Goal: Information Seeking & Learning: Learn about a topic

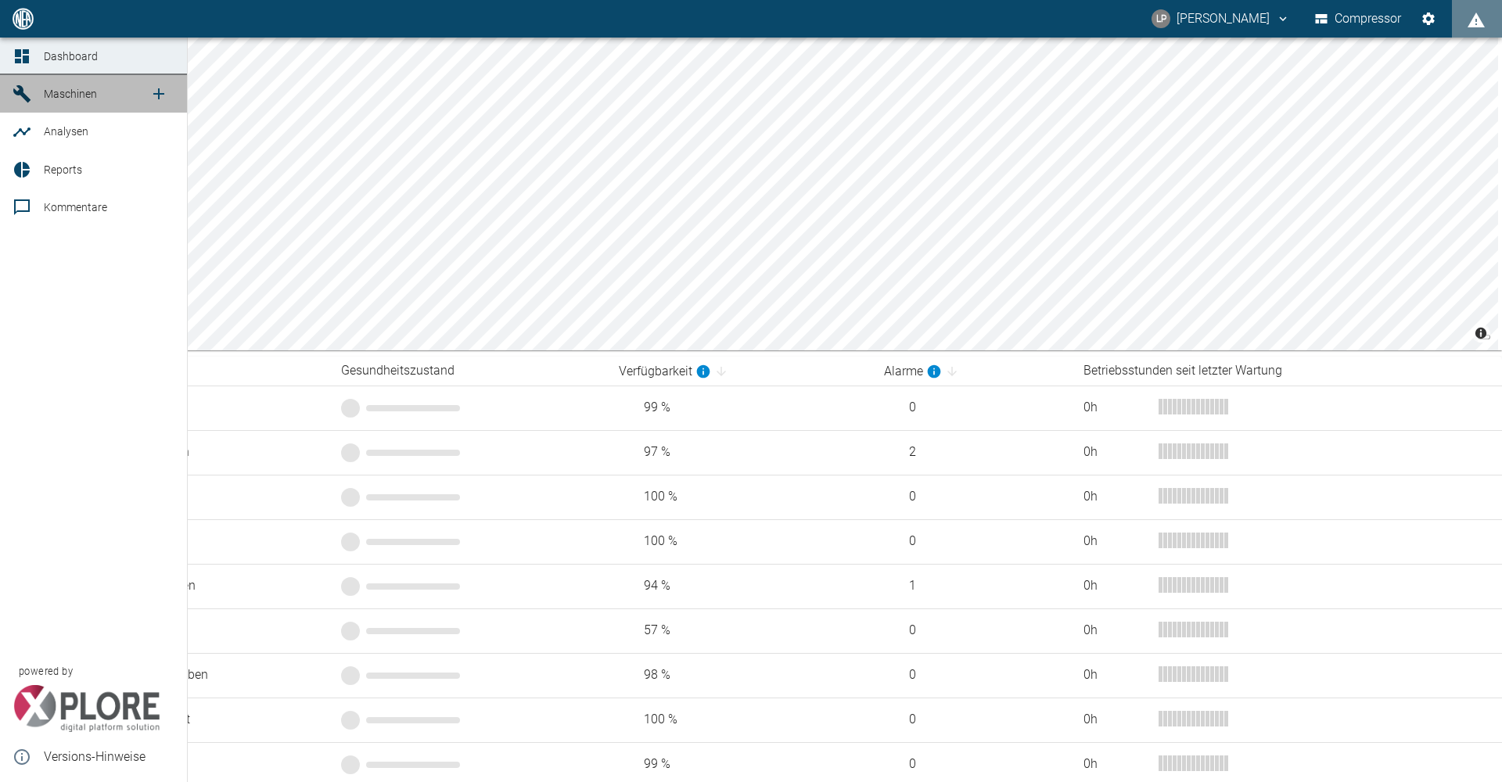
click at [57, 88] on span "Maschinen" at bounding box center [70, 94] width 53 height 13
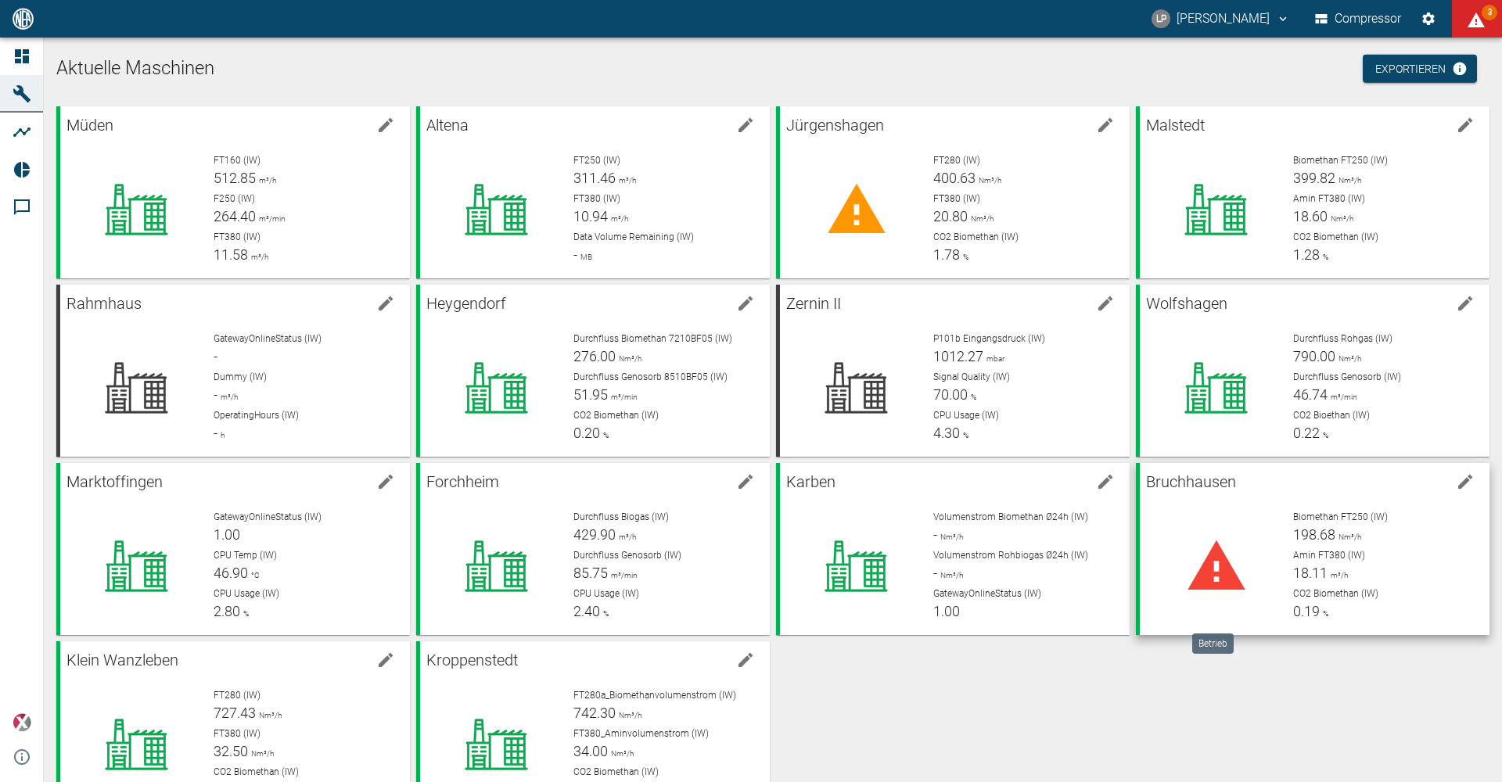
click at [1207, 584] on icon at bounding box center [1216, 565] width 57 height 49
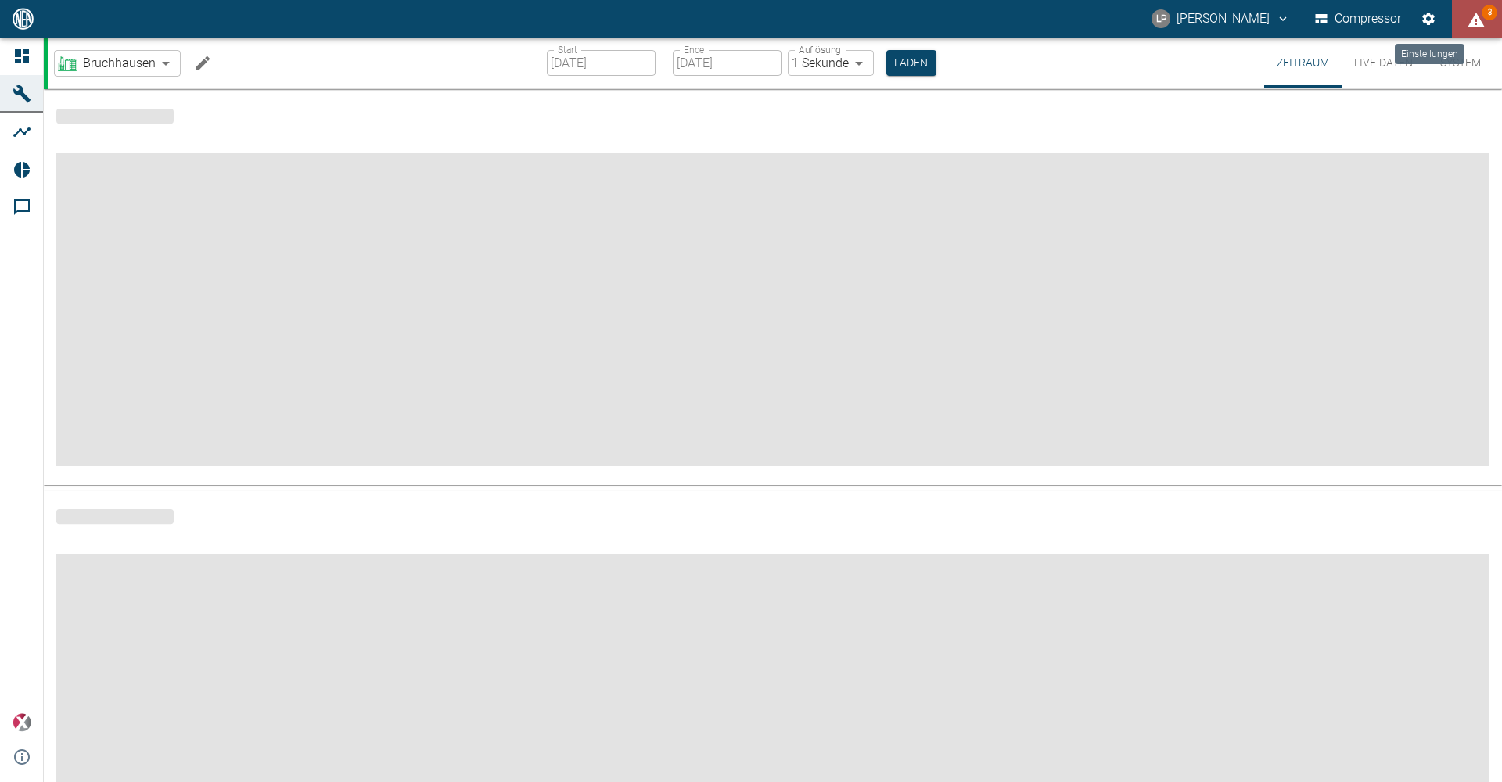
click at [1467, 11] on icon "displayAlerts" at bounding box center [1476, 20] width 19 height 19
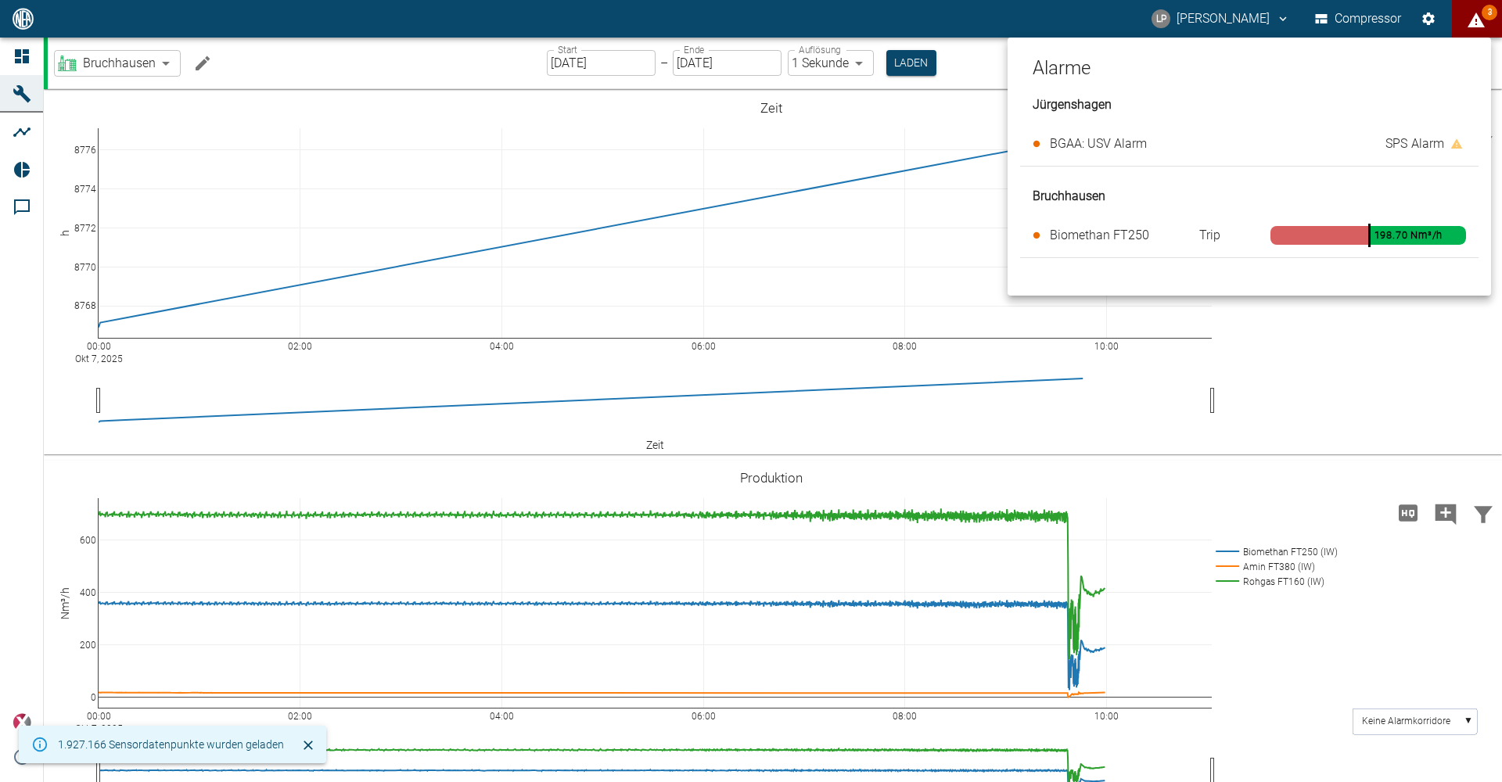
click at [1483, 24] on div at bounding box center [751, 391] width 1502 height 782
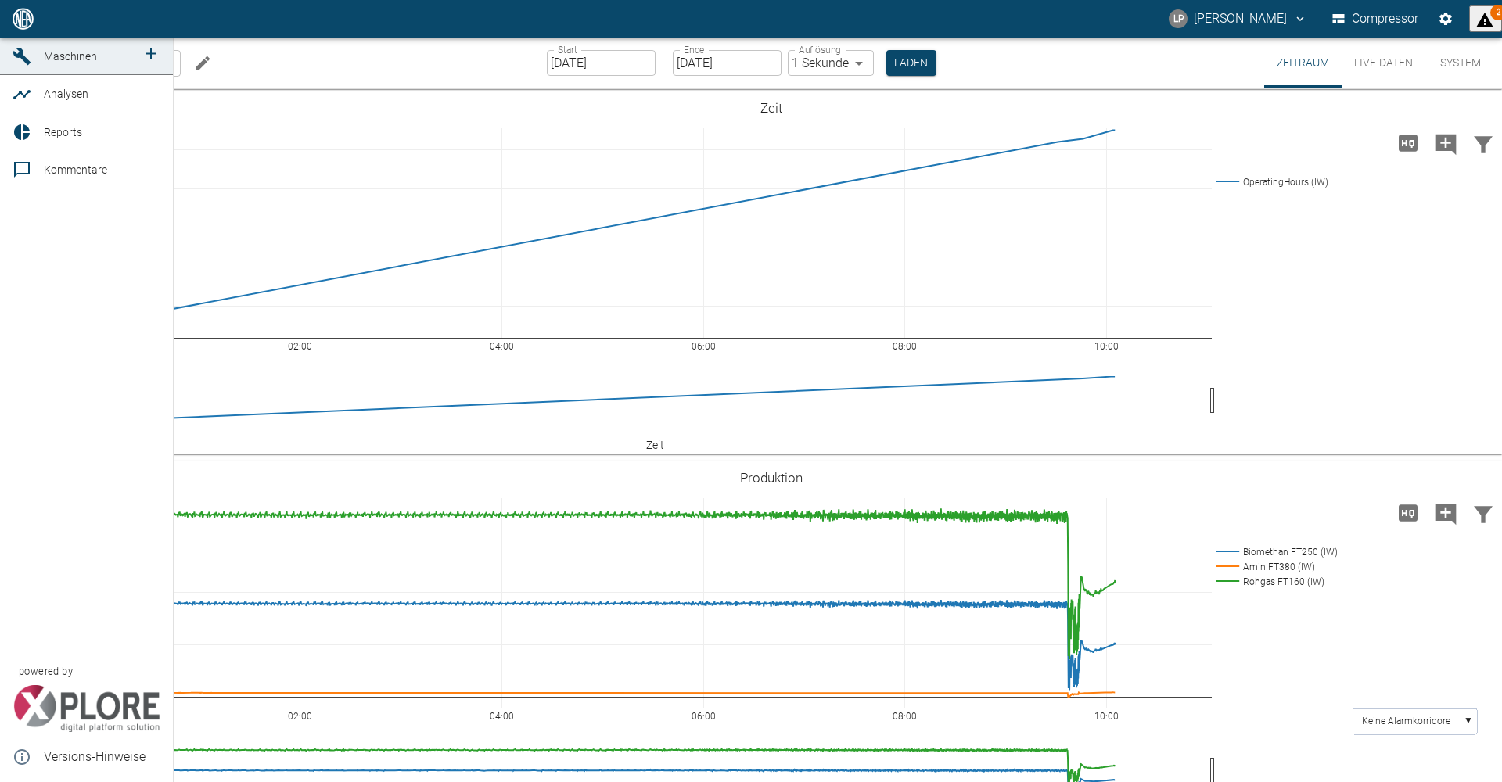
click at [74, 75] on link "Maschinen" at bounding box center [86, 57] width 173 height 38
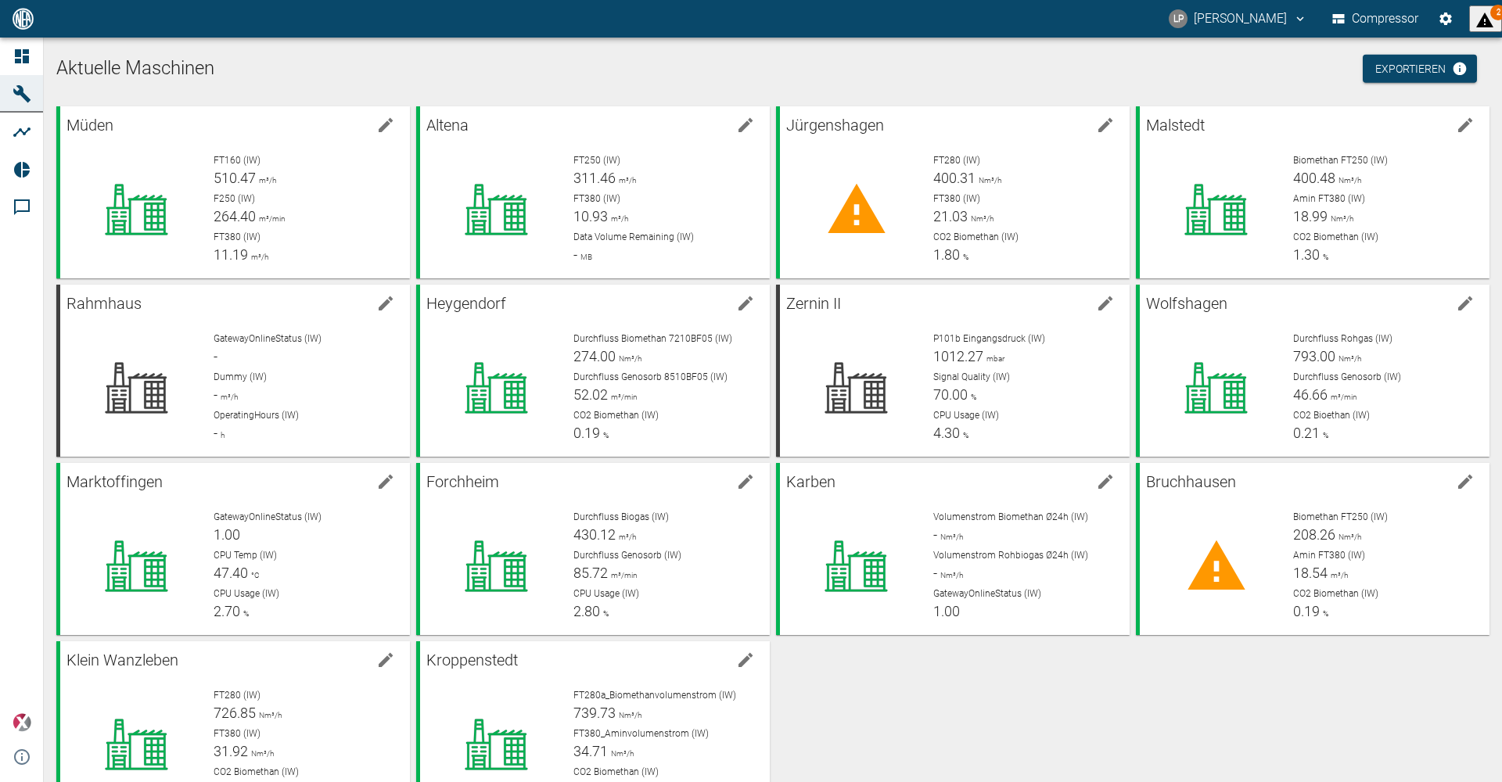
click at [1492, 10] on span "2" at bounding box center [1498, 13] width 16 height 16
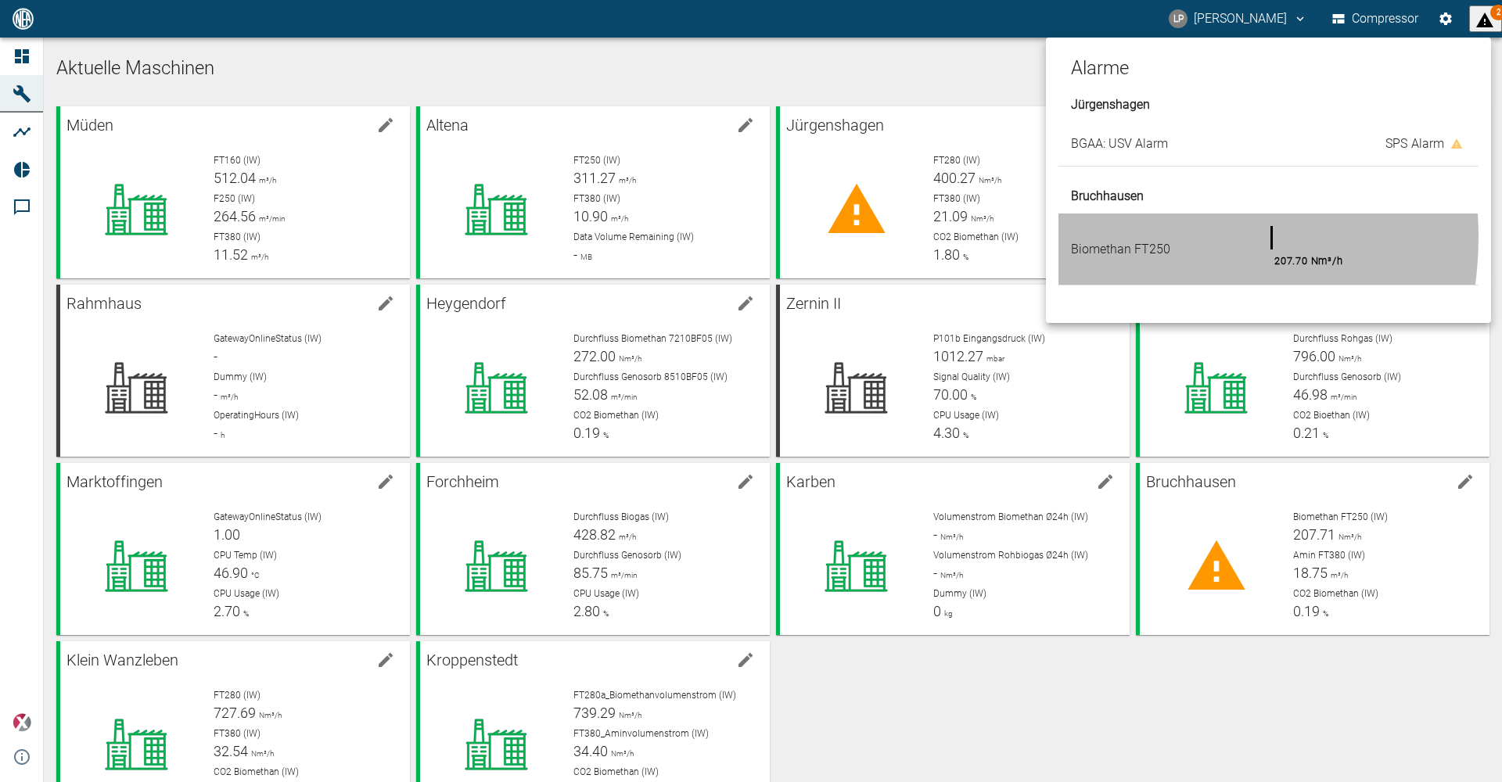
drag, startPoint x: 1172, startPoint y: 240, endPoint x: 1137, endPoint y: 238, distance: 35.3
click at [1137, 242] on span "Biomethan FT250" at bounding box center [1120, 249] width 99 height 15
click at [1128, 242] on span "Biomethan FT250" at bounding box center [1120, 249] width 99 height 15
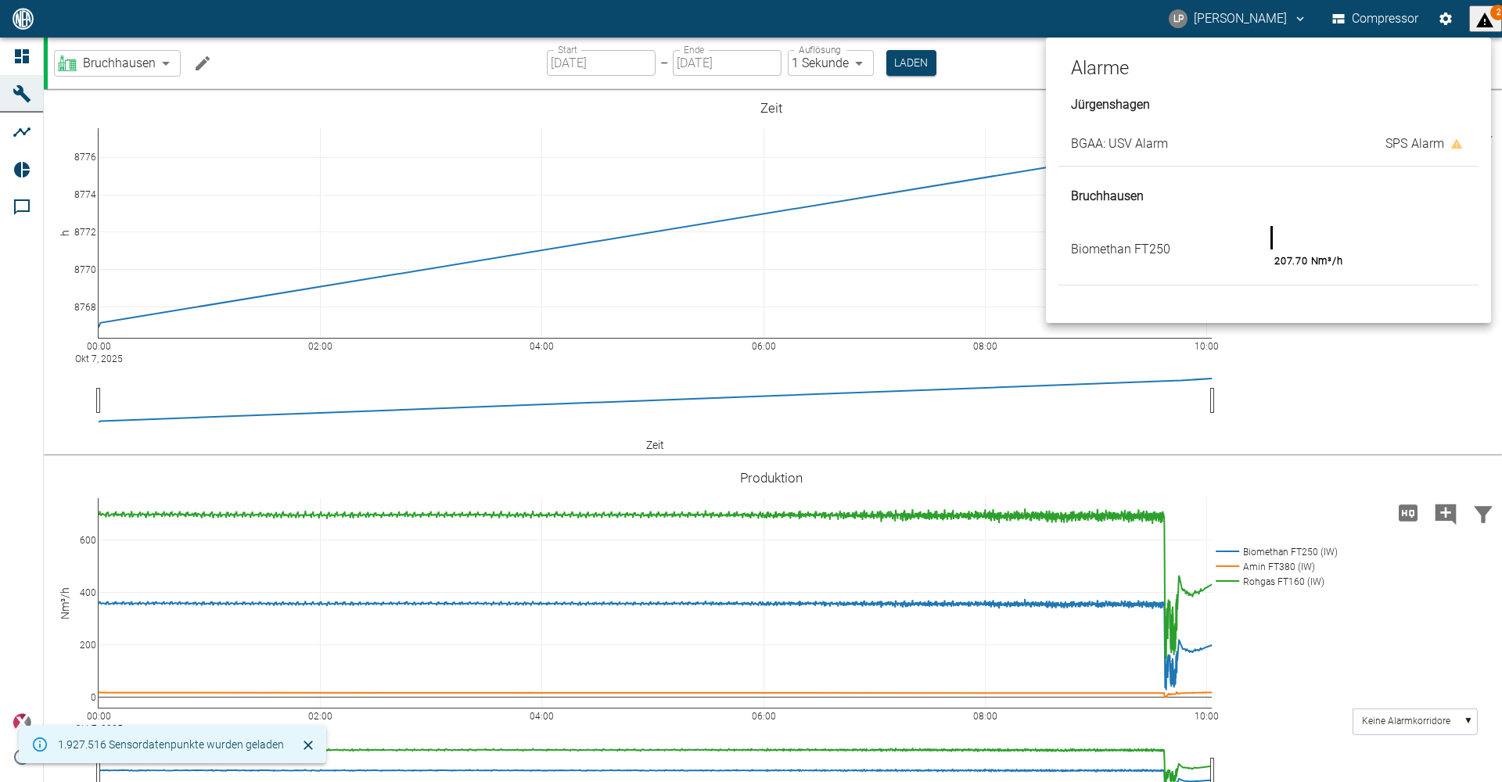
drag, startPoint x: 1457, startPoint y: 15, endPoint x: 1425, endPoint y: 10, distance: 31.6
click at [1465, 9] on div at bounding box center [751, 391] width 1502 height 782
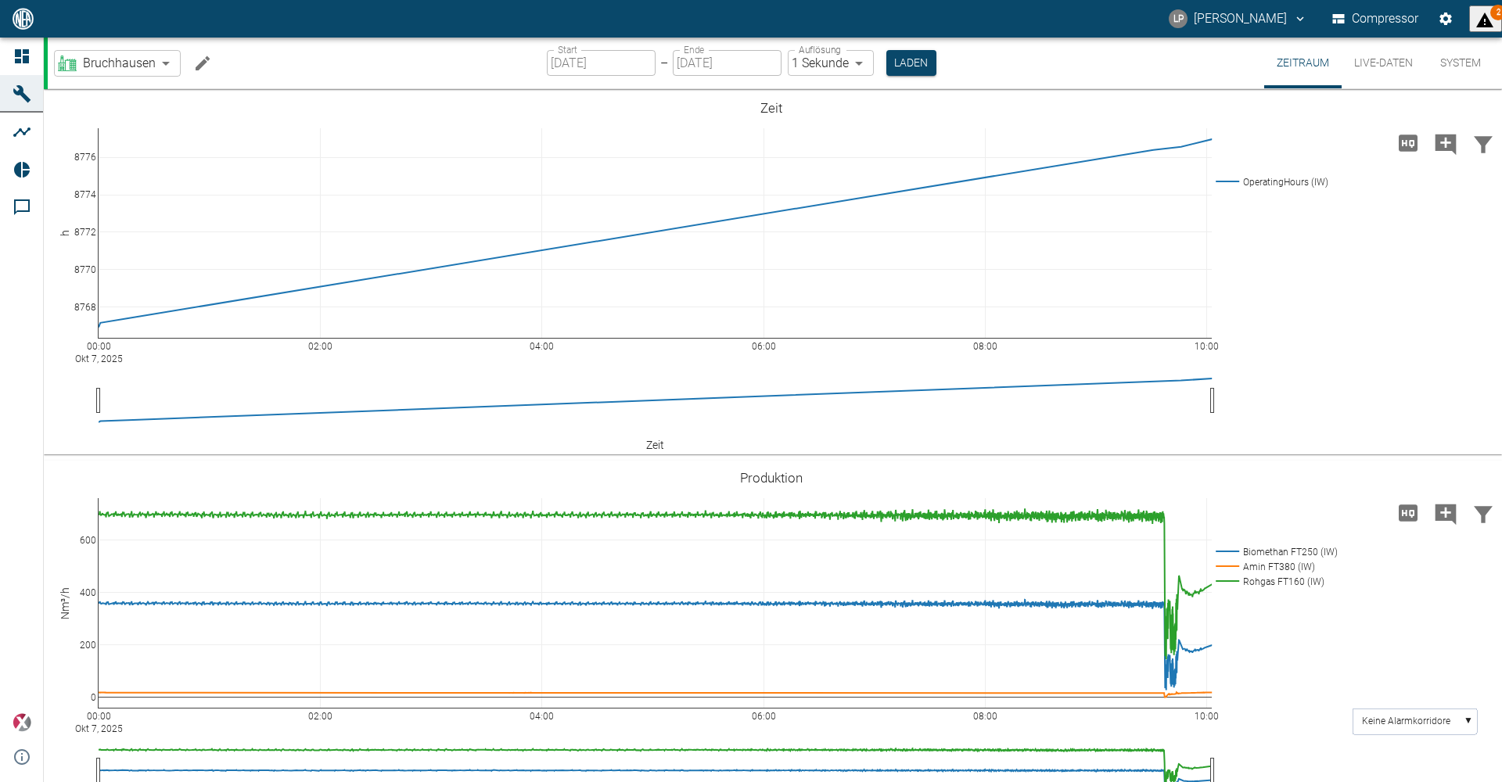
click at [1476, 10] on span "2" at bounding box center [1486, 19] width 20 height 22
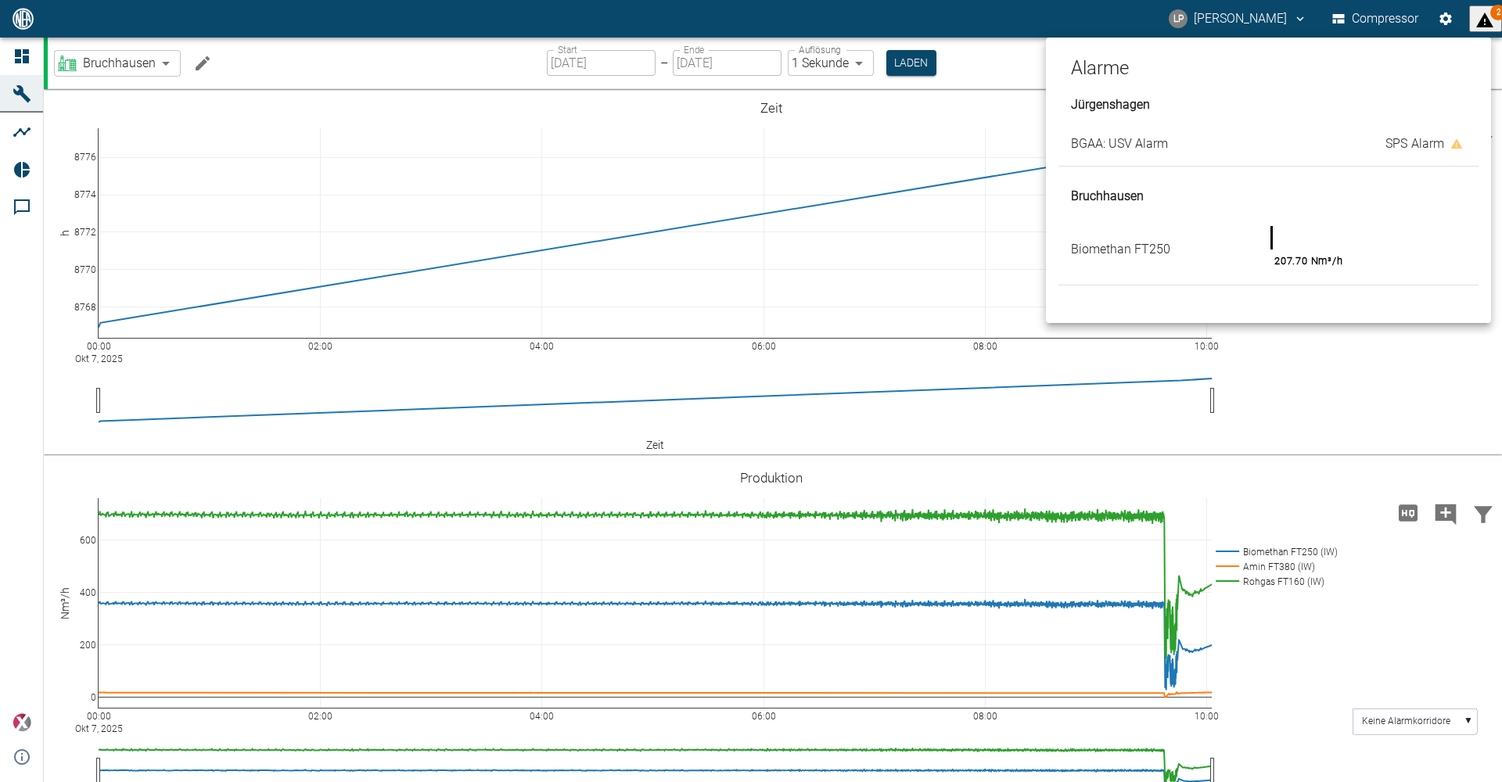
click at [1472, 10] on div at bounding box center [751, 391] width 1502 height 782
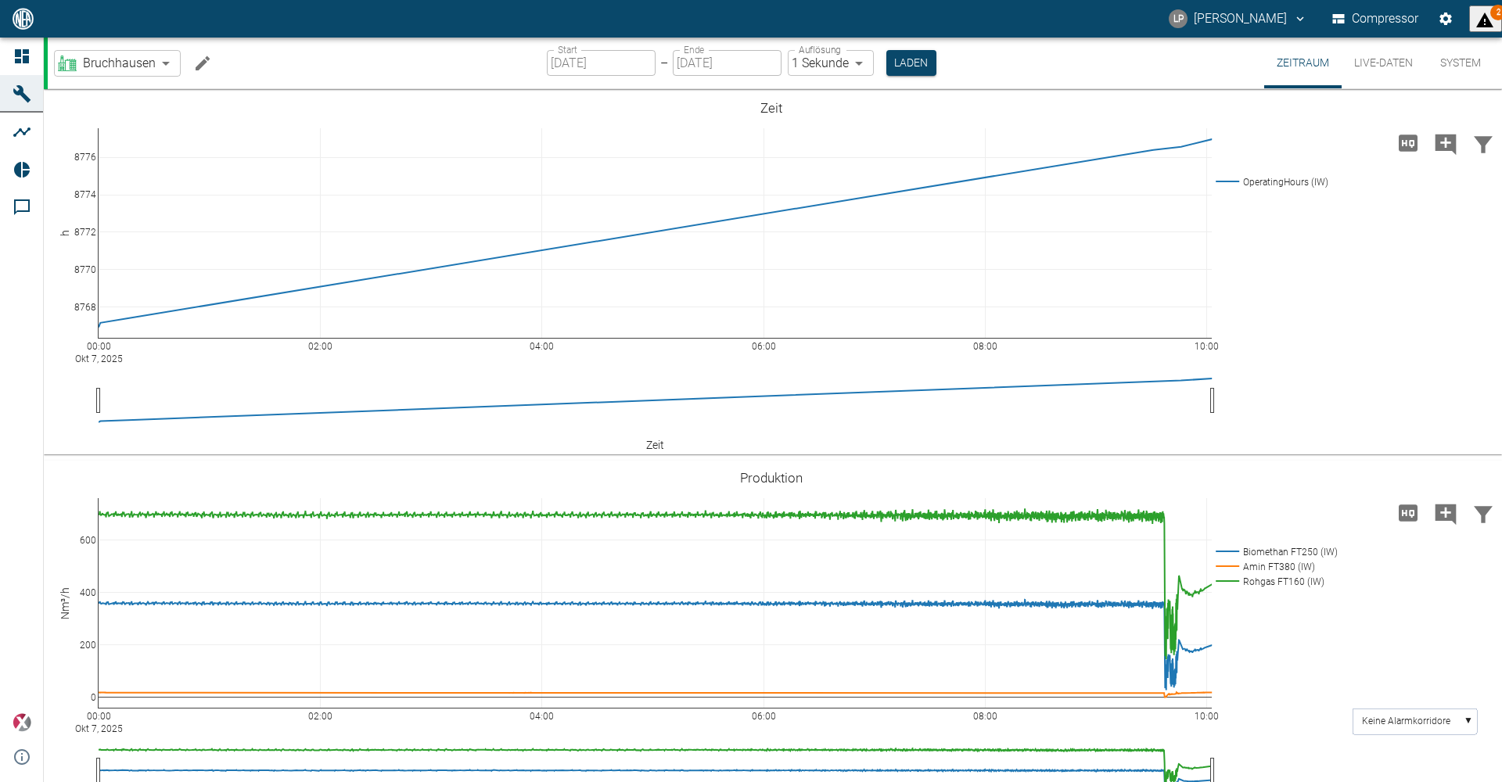
click at [1440, 60] on button "System" at bounding box center [1460, 63] width 70 height 51
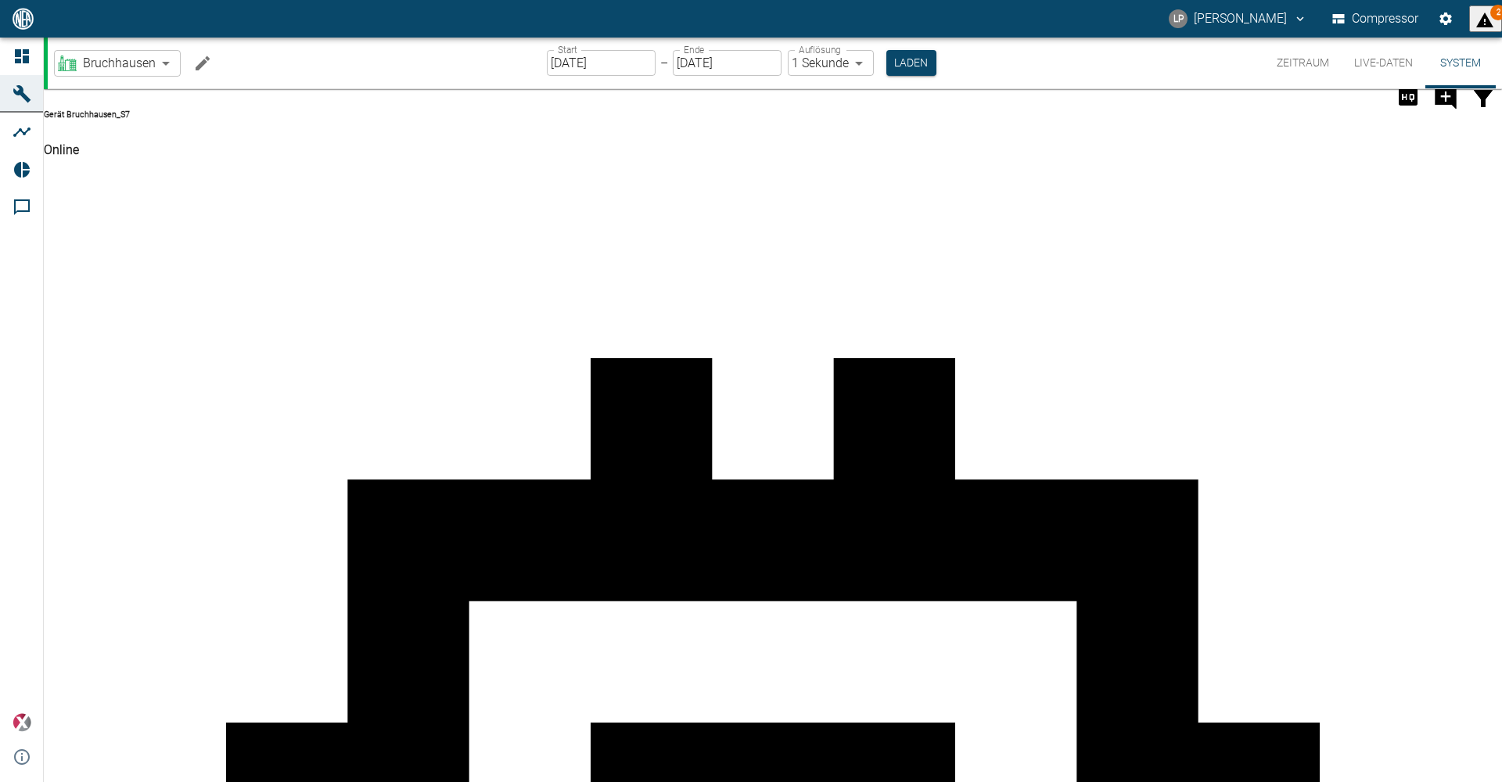
click at [1375, 67] on button "Live-Daten" at bounding box center [1384, 63] width 84 height 51
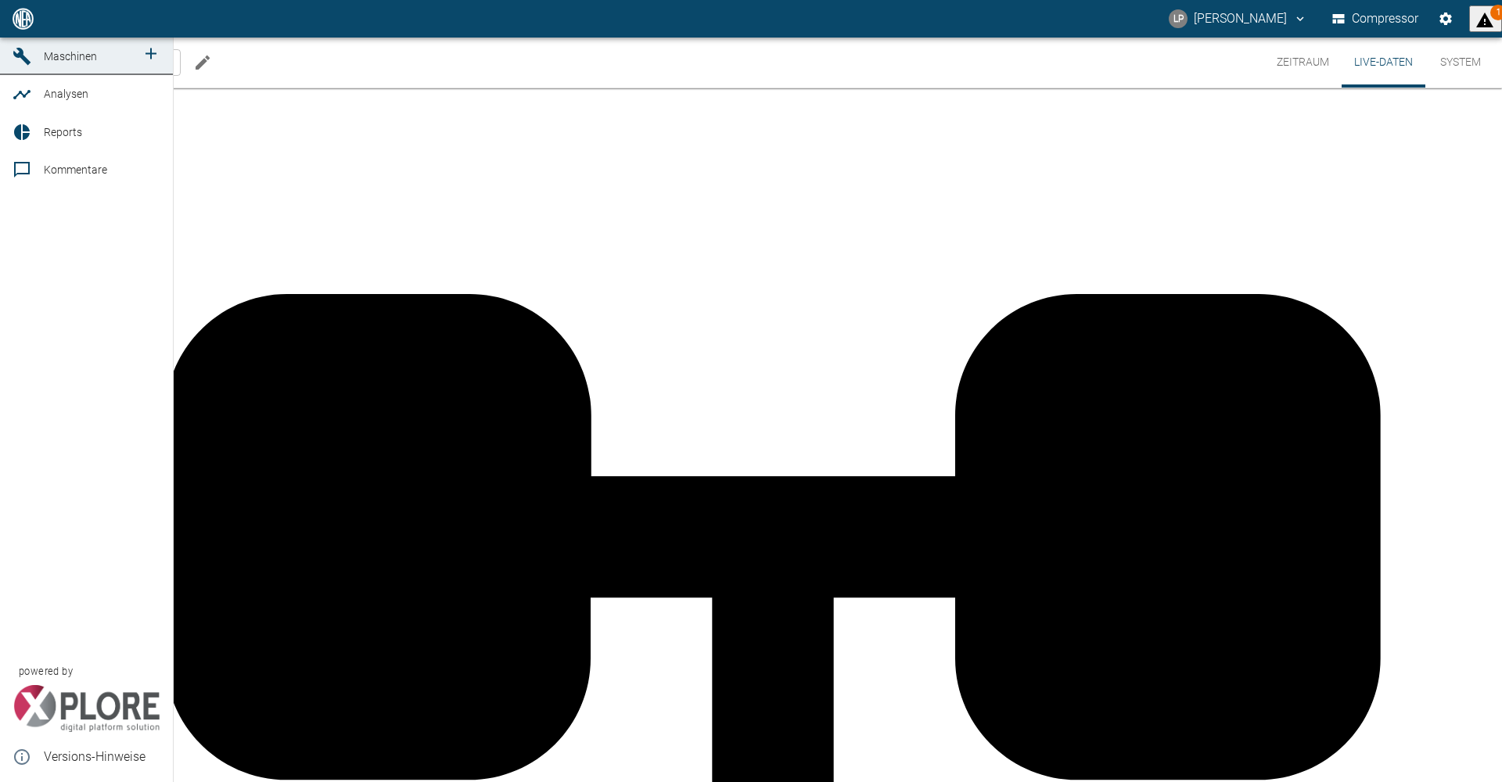
click at [115, 66] on span "Maschinen" at bounding box center [90, 56] width 92 height 19
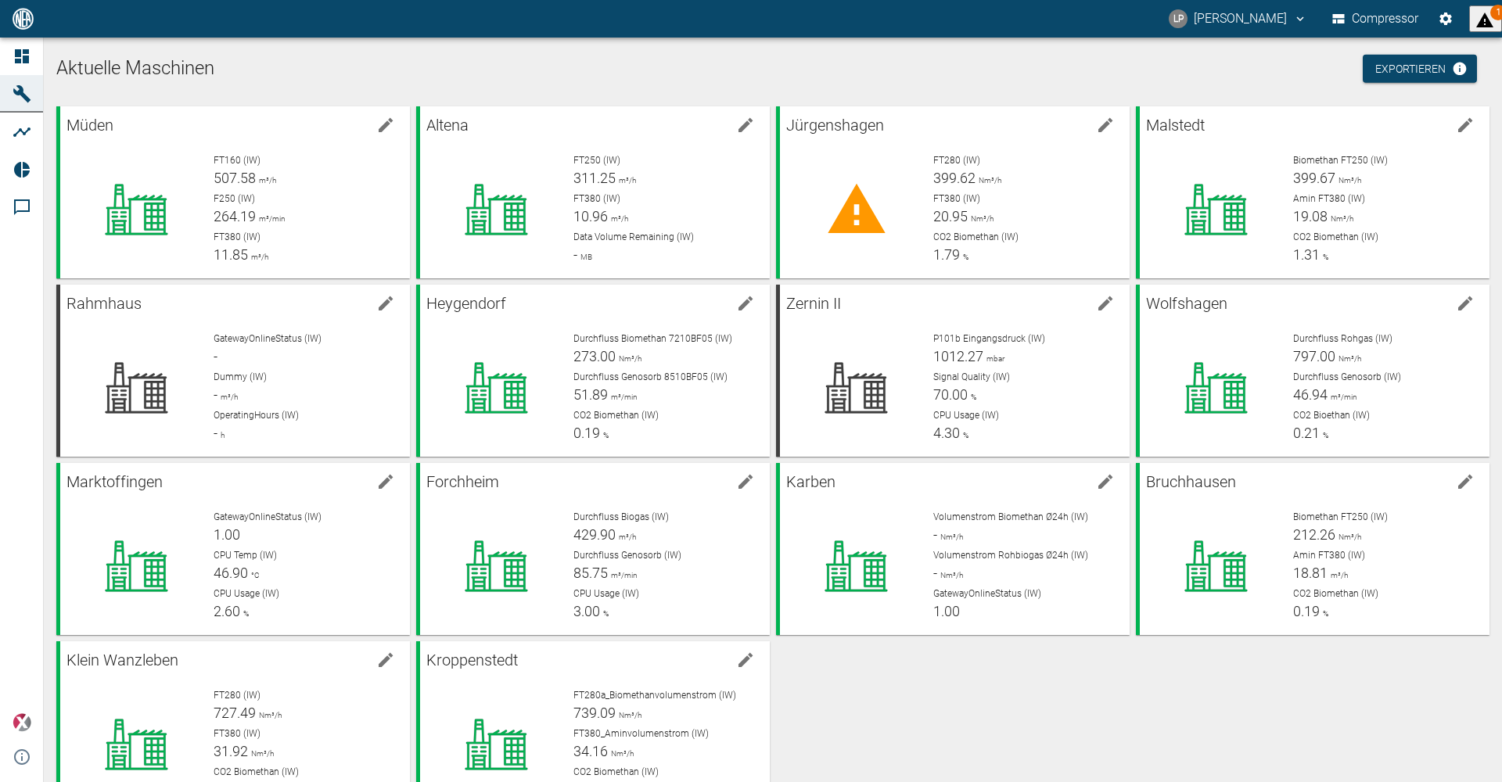
click at [1469, 31] on button "1" at bounding box center [1485, 18] width 33 height 27
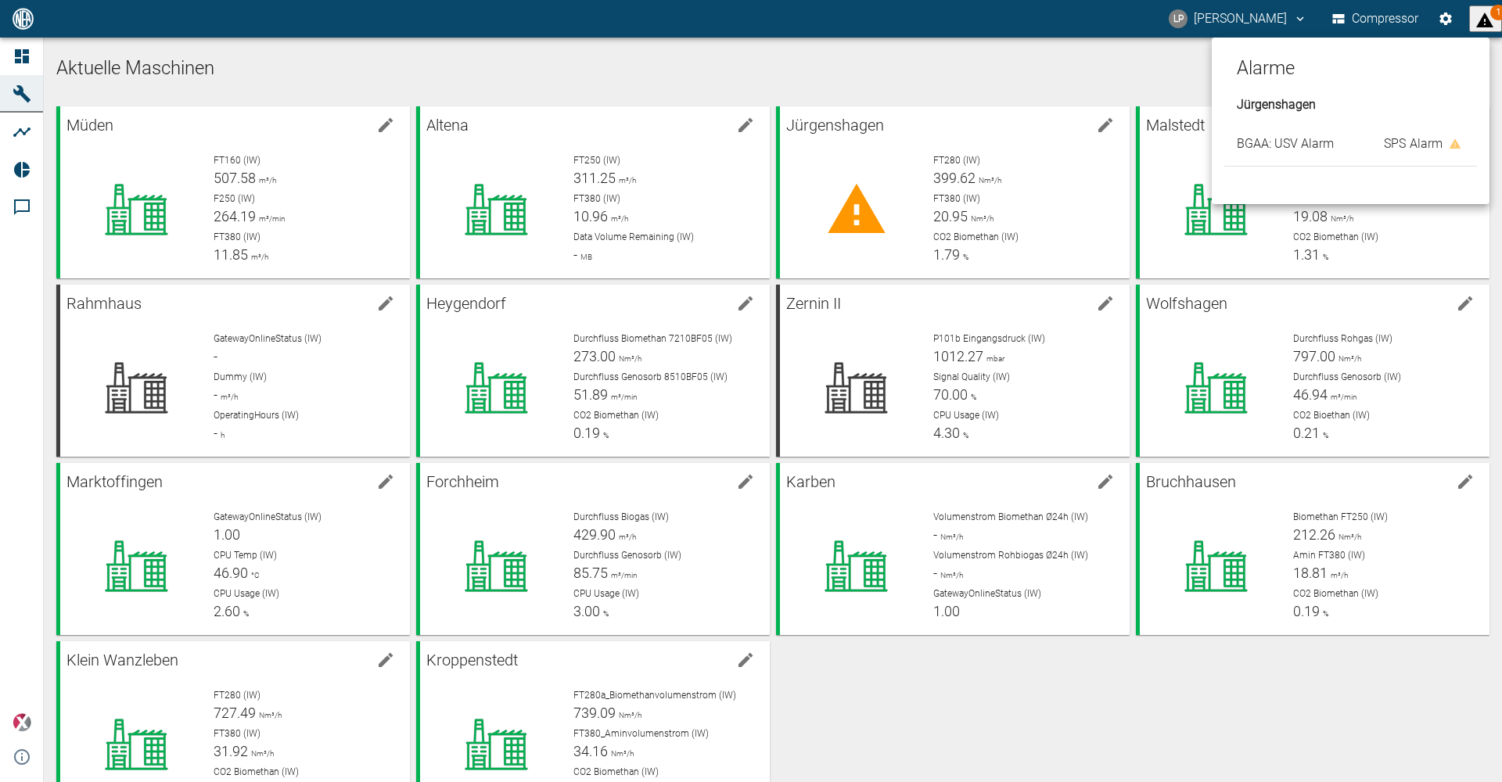
click at [1461, 31] on div at bounding box center [751, 391] width 1502 height 782
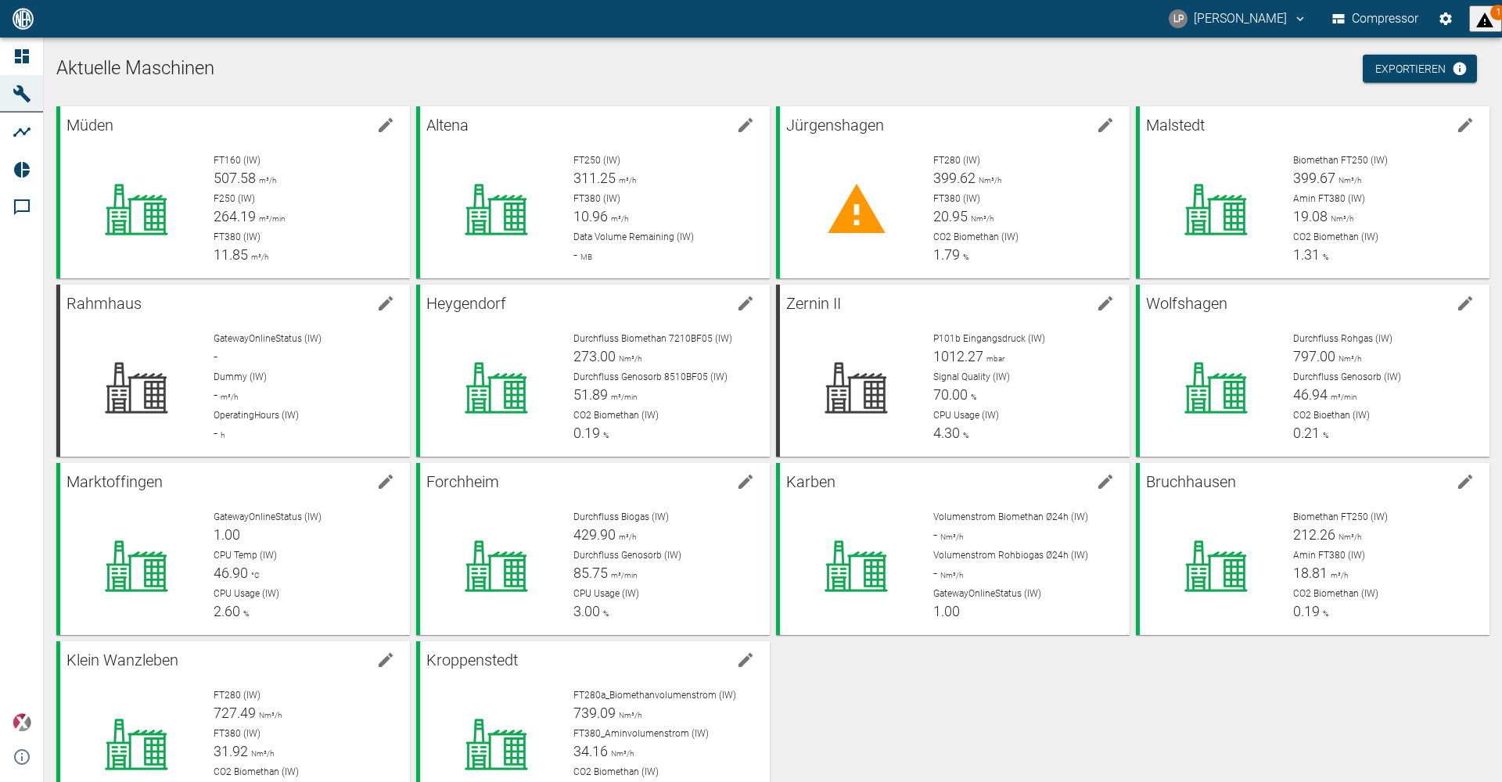
click at [942, 18] on div "LP Lars Petersson Compressor 1" at bounding box center [751, 19] width 1502 height 38
click at [870, 686] on div "Müden FT160 (IW) 120.66 m³/h F250 (IW) 46.17 m³/min FT380 (IW) 9.90 m³/h Altena…" at bounding box center [770, 457] width 1440 height 714
click at [1495, 18] on span "2" at bounding box center [1498, 13] width 16 height 16
